Goal: Information Seeking & Learning: Learn about a topic

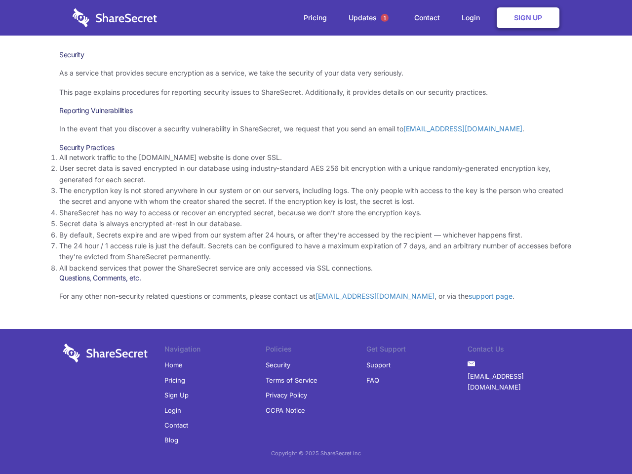
click at [316, 237] on li "By default, Secrets expire and are wiped from our system after 24 hours, or aft…" at bounding box center [315, 235] width 513 height 11
click at [385, 18] on span "1" at bounding box center [385, 18] width 8 height 8
